Goal: Task Accomplishment & Management: Manage account settings

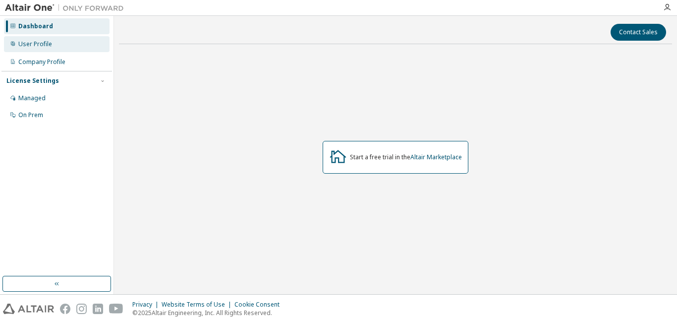
click at [53, 42] on div "User Profile" at bounding box center [57, 44] width 106 height 16
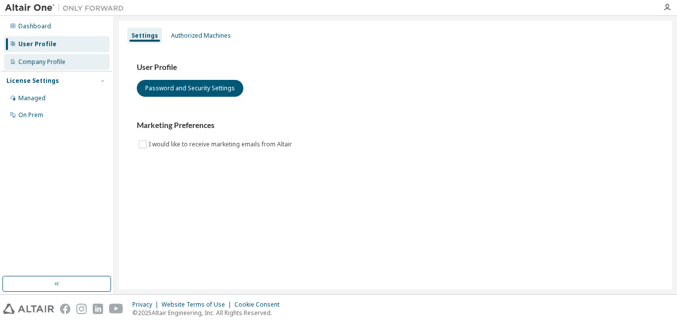
click at [58, 57] on div "Company Profile" at bounding box center [57, 62] width 106 height 16
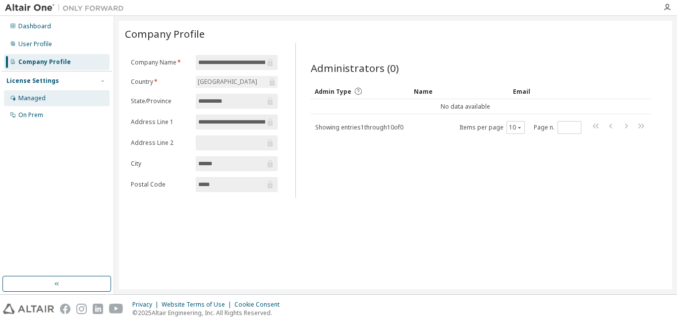
click at [65, 101] on div "Managed" at bounding box center [57, 98] width 106 height 16
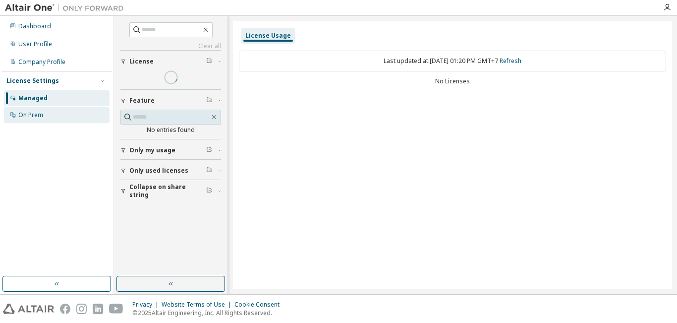
click at [62, 116] on div "On Prem" at bounding box center [57, 115] width 106 height 16
